Goal: Check status: Check status

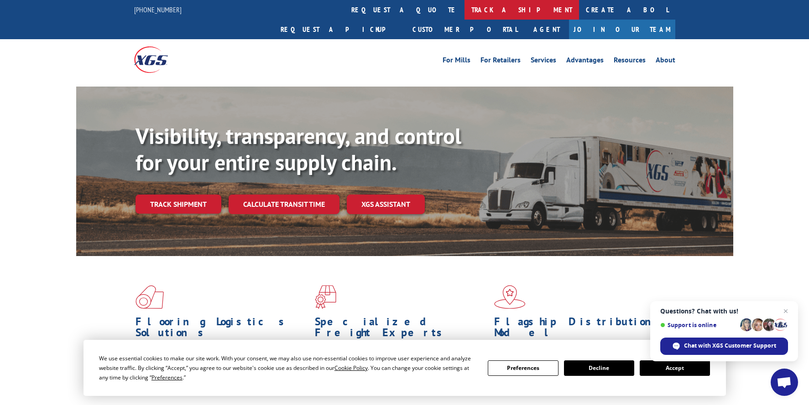
click at [464, 7] on link "track a shipment" at bounding box center [521, 10] width 114 height 20
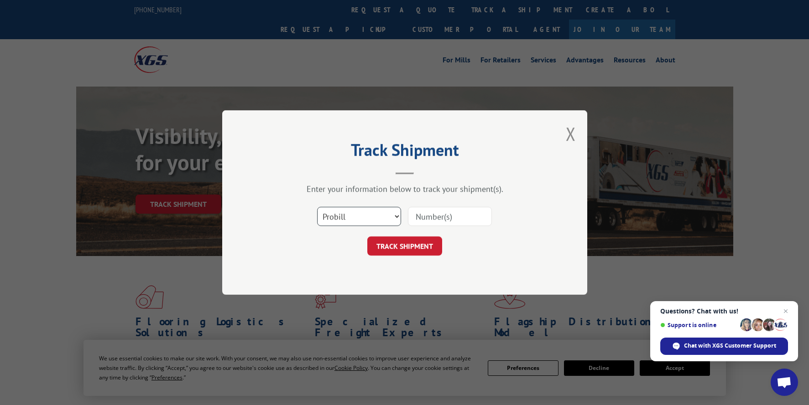
click at [394, 218] on select "Select category... Probill BOL PO" at bounding box center [359, 216] width 84 height 19
select select "po"
click at [317, 207] on select "Select category... Probill BOL PO" at bounding box center [359, 216] width 84 height 19
click at [422, 213] on input at bounding box center [450, 216] width 84 height 19
type input "6882"
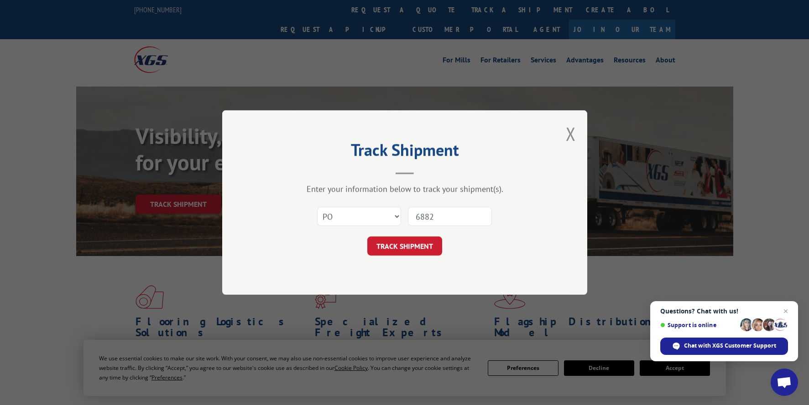
click button "TRACK SHIPMENT" at bounding box center [404, 246] width 75 height 19
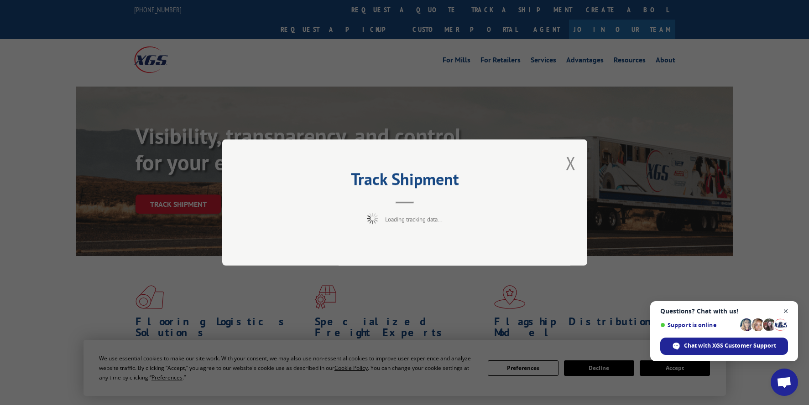
click at [788, 311] on span "Close chat" at bounding box center [785, 311] width 11 height 11
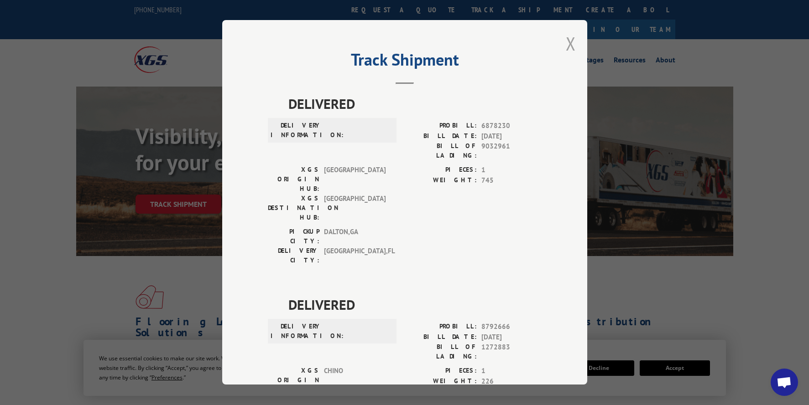
click at [566, 45] on button "Close modal" at bounding box center [570, 43] width 10 height 24
